Goal: Task Accomplishment & Management: Manage account settings

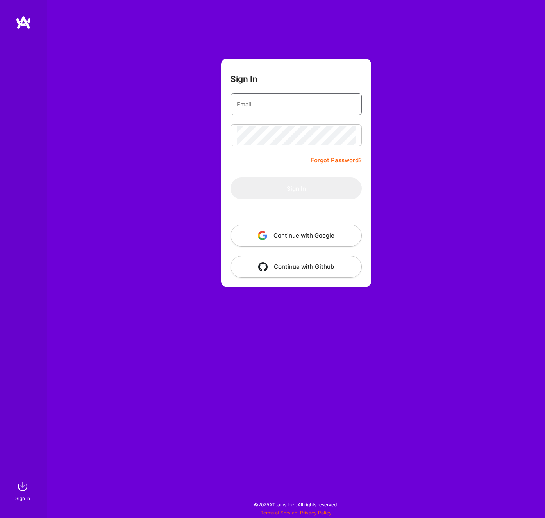
click at [309, 97] on input "email" at bounding box center [296, 104] width 119 height 20
click at [0, 515] on com-1password-button at bounding box center [0, 515] width 0 height 0
type input "[EMAIL_ADDRESS][DOMAIN_NAME]"
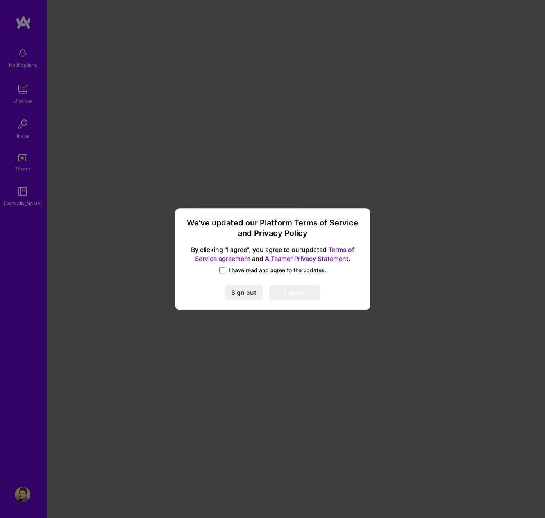
click at [248, 271] on span "I have read and agree to the updates." at bounding box center [277, 271] width 98 height 8
click at [0, 0] on input "I have read and agree to the updates." at bounding box center [0, 0] width 0 height 0
click at [280, 287] on button "I agree" at bounding box center [294, 293] width 51 height 16
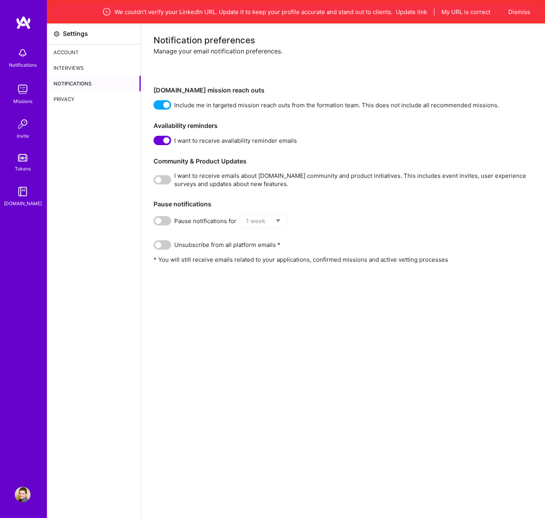
click at [128, 139] on div "Settings Account Interviews Notifications Privacy" at bounding box center [94, 282] width 94 height 518
click at [445, 13] on button "My URL is correct" at bounding box center [465, 12] width 49 height 8
click at [402, 11] on button "Update link" at bounding box center [410, 12] width 31 height 8
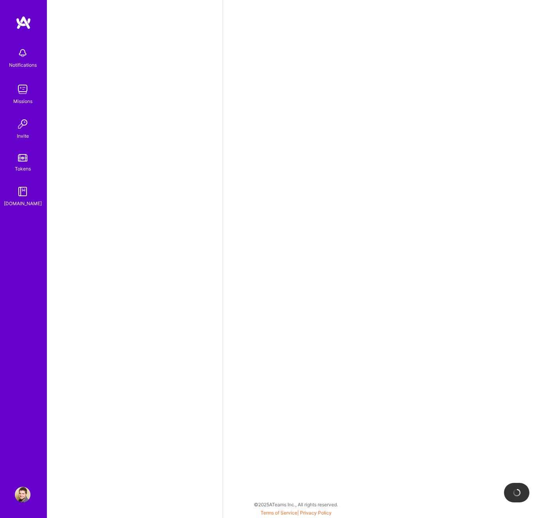
select select "US"
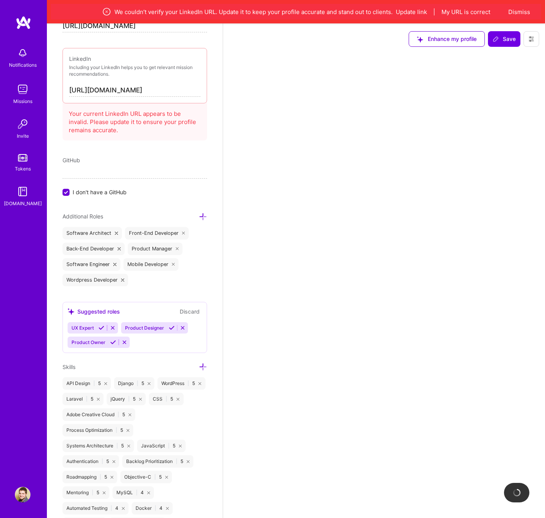
scroll to position [434, 0]
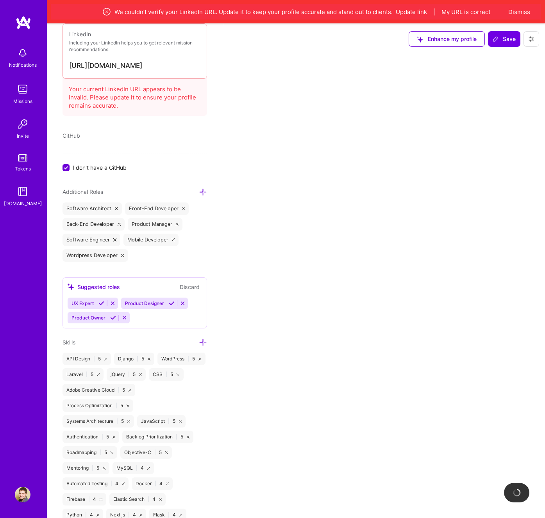
select select "Right Now"
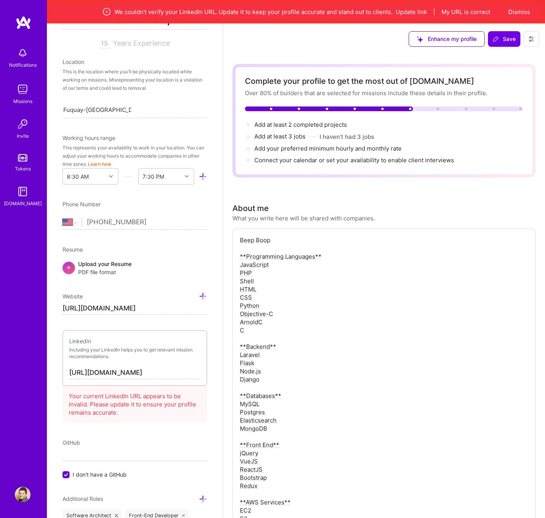
scroll to position [126, 0]
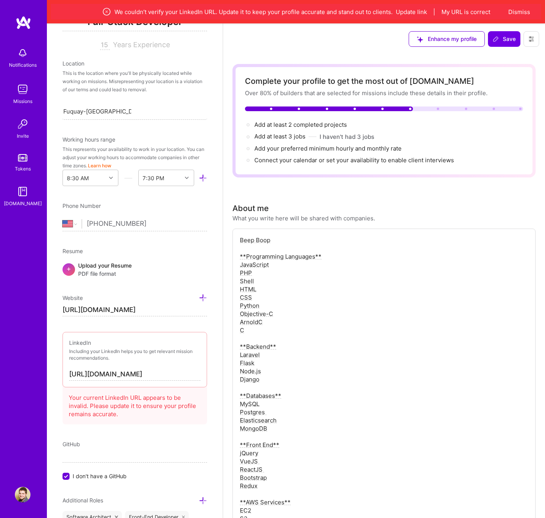
click at [165, 375] on input "[URL][DOMAIN_NAME]" at bounding box center [134, 375] width 131 height 12
type input "[URL][DOMAIN_NAME]"
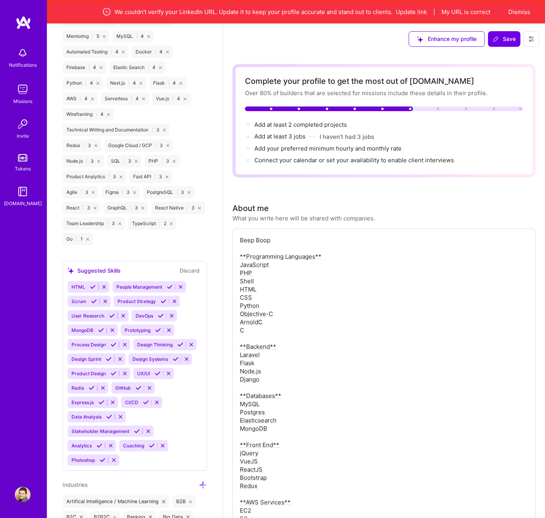
scroll to position [974, 0]
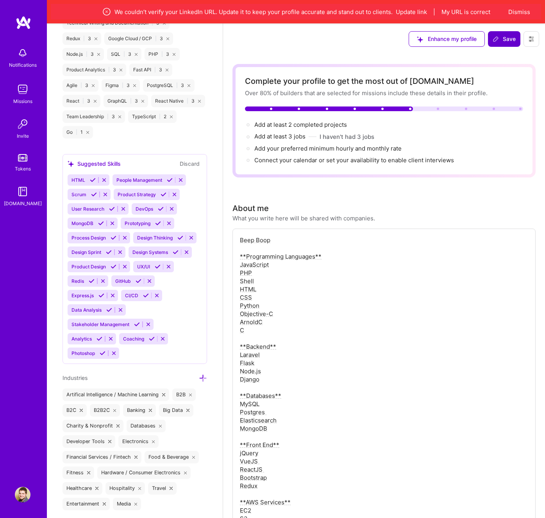
click at [503, 33] on button "Save" at bounding box center [504, 39] width 32 height 16
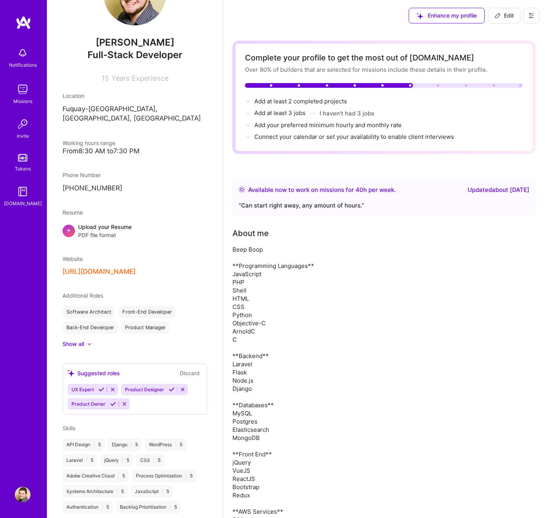
scroll to position [0, 0]
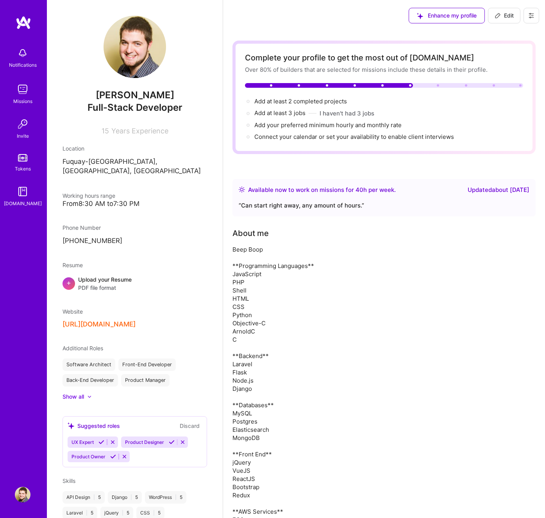
click at [499, 18] on icon at bounding box center [497, 15] width 6 height 6
select select "US"
select select "Right Now"
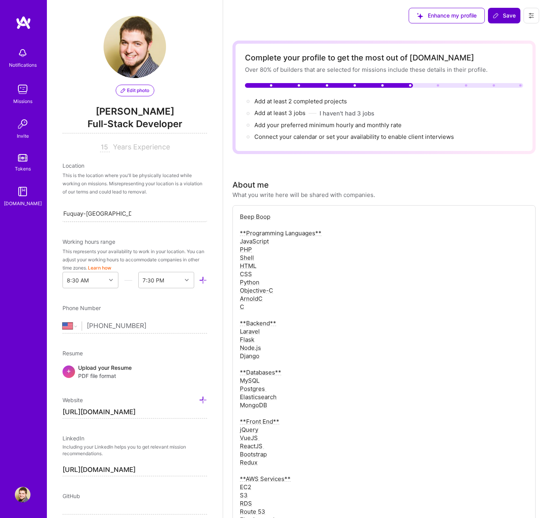
click at [114, 213] on input "Fuquay-[GEOGRAPHIC_DATA], [GEOGRAPHIC_DATA], [GEOGRAPHIC_DATA]" at bounding box center [97, 214] width 68 height 8
type input "Orlando"
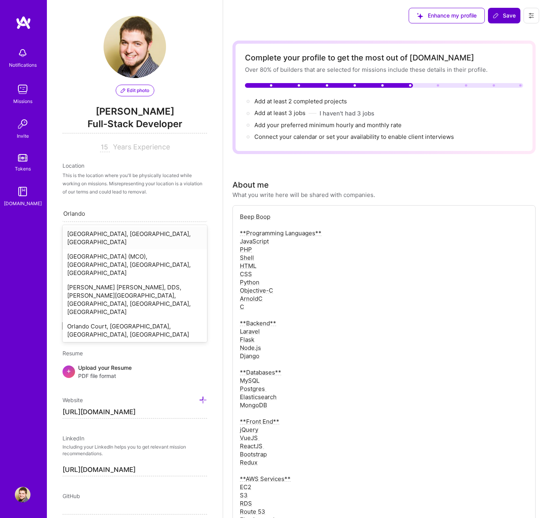
click at [110, 233] on div "[GEOGRAPHIC_DATA], [GEOGRAPHIC_DATA], [GEOGRAPHIC_DATA]" at bounding box center [134, 238] width 144 height 23
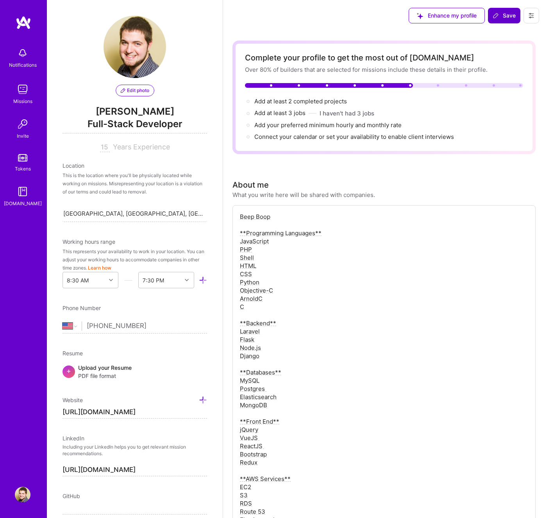
click at [493, 18] on icon at bounding box center [495, 15] width 6 height 6
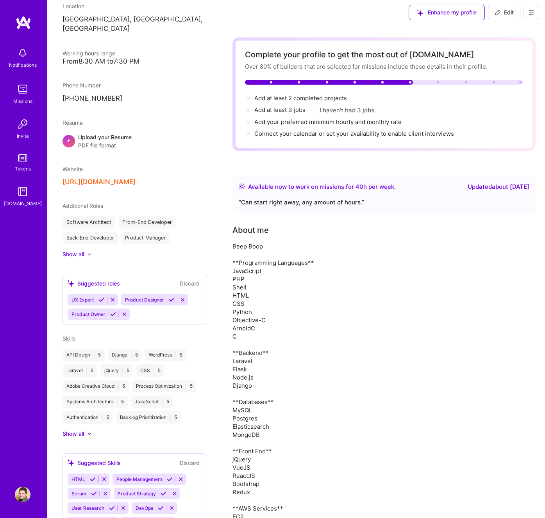
scroll to position [137, 0]
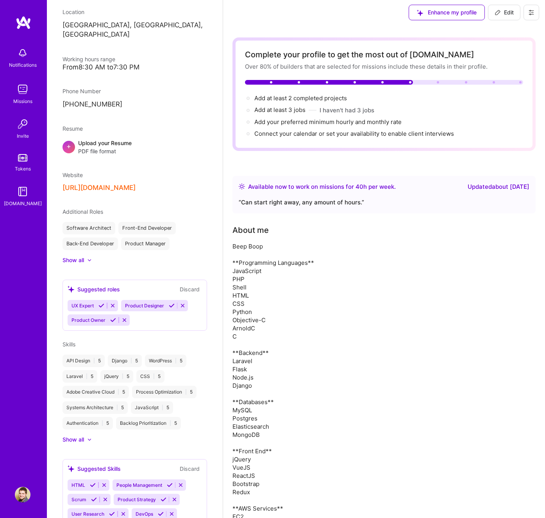
click at [179, 45] on div "[PERSON_NAME] Full-Stack Developer 15 Years Experience Location [GEOGRAPHIC_DAT…" at bounding box center [135, 259] width 176 height 518
